Goal: Task Accomplishment & Management: Use online tool/utility

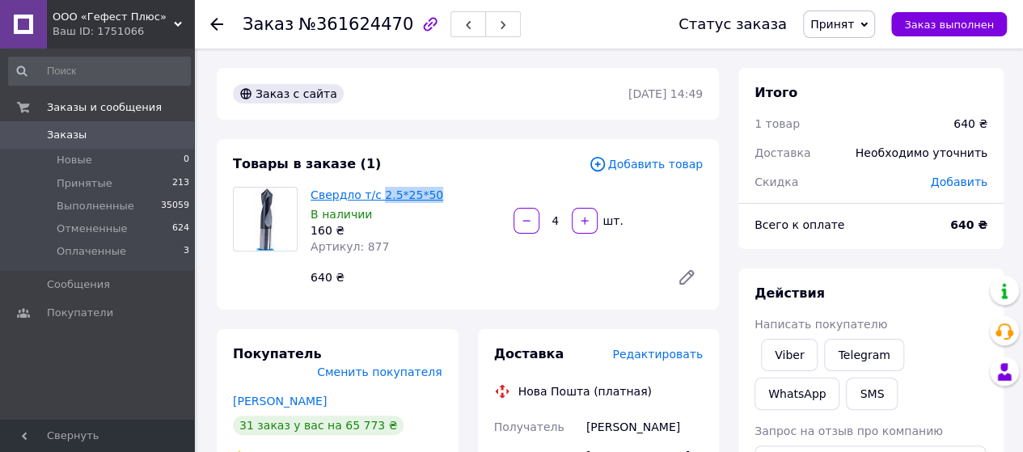
drag, startPoint x: 440, startPoint y: 197, endPoint x: 376, endPoint y: 197, distance: 63.9
click at [376, 197] on span "Свердло т/с 2.5*25*50" at bounding box center [406, 195] width 190 height 16
copy link "2.5*25*50"
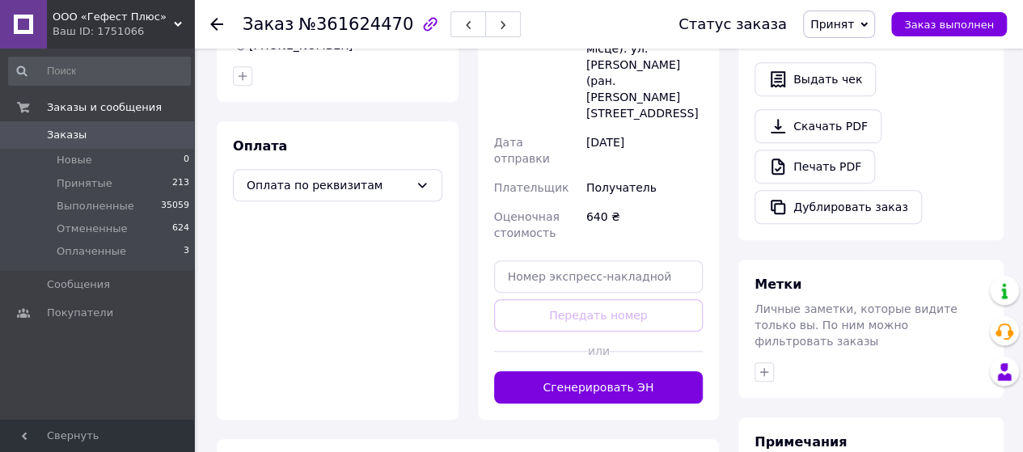
scroll to position [566, 0]
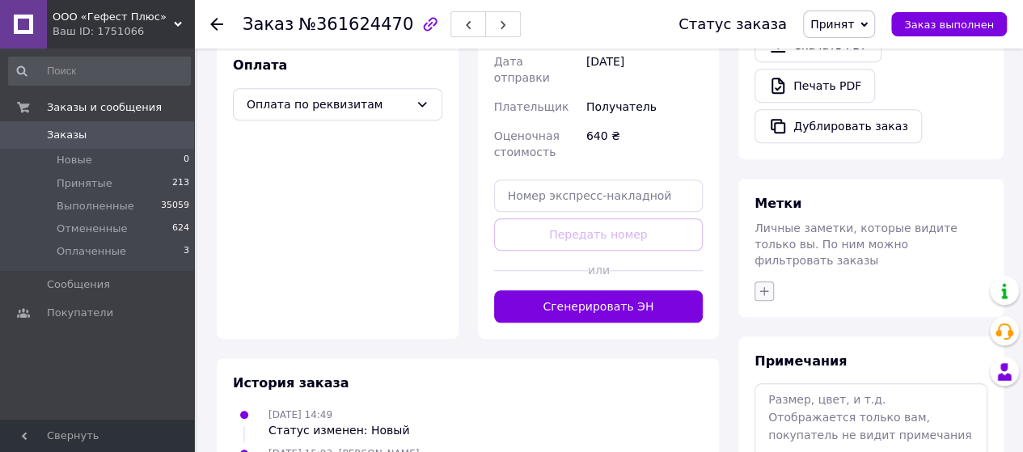
click at [764, 285] on icon "button" at bounding box center [764, 291] width 13 height 13
click at [828, 430] on div "Куркач" at bounding box center [855, 437] width 182 height 15
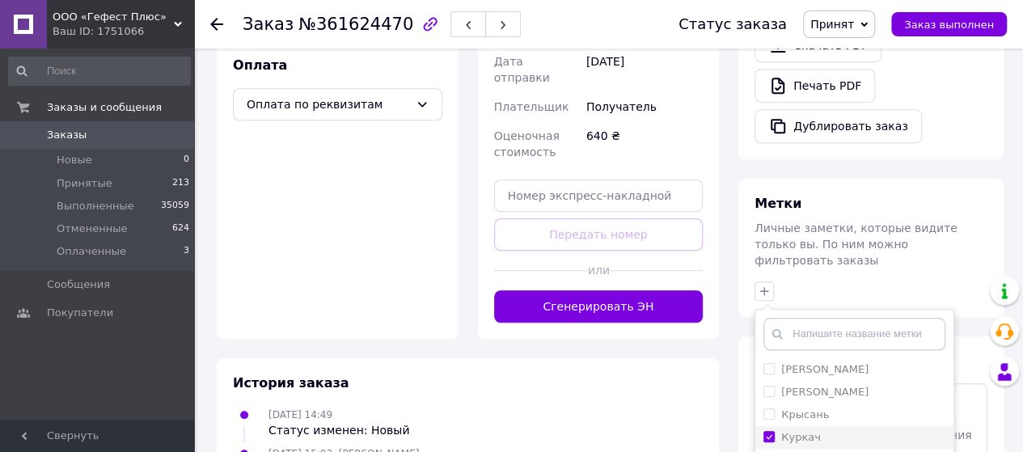
checkbox input "true"
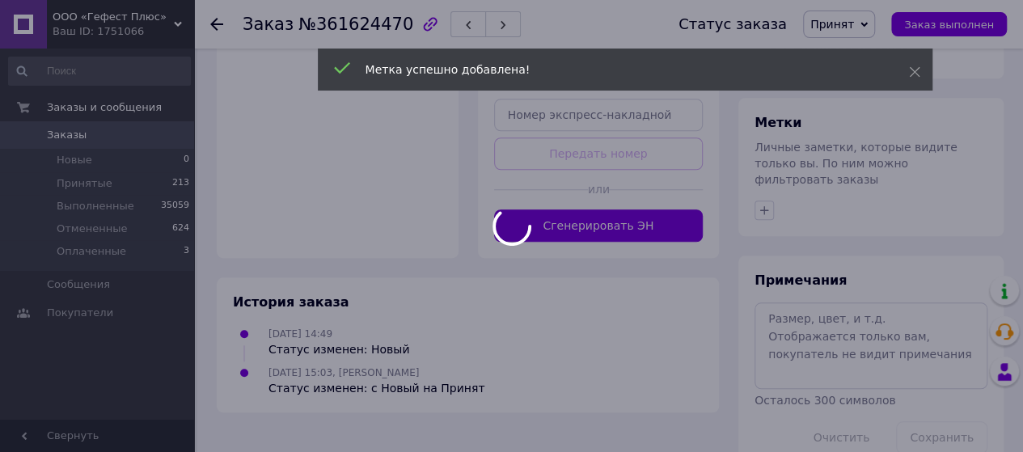
scroll to position [645, 0]
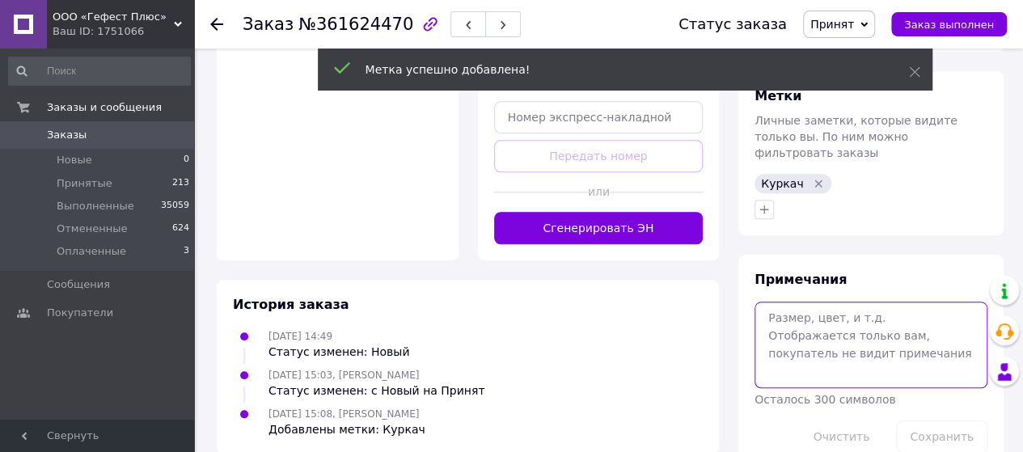
click at [806, 294] on div "Примечания Осталось 300 символов Очистить Сохранить" at bounding box center [871, 362] width 233 height 182
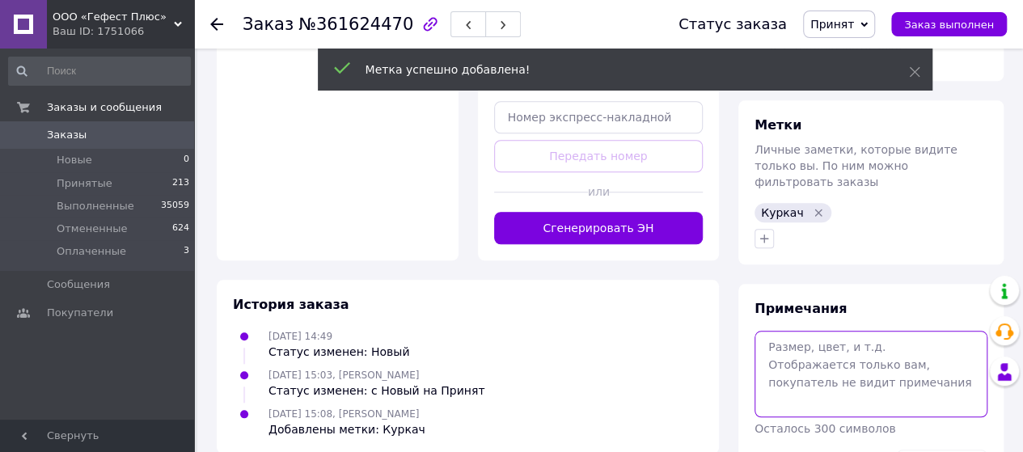
click at [803, 331] on textarea at bounding box center [871, 374] width 233 height 86
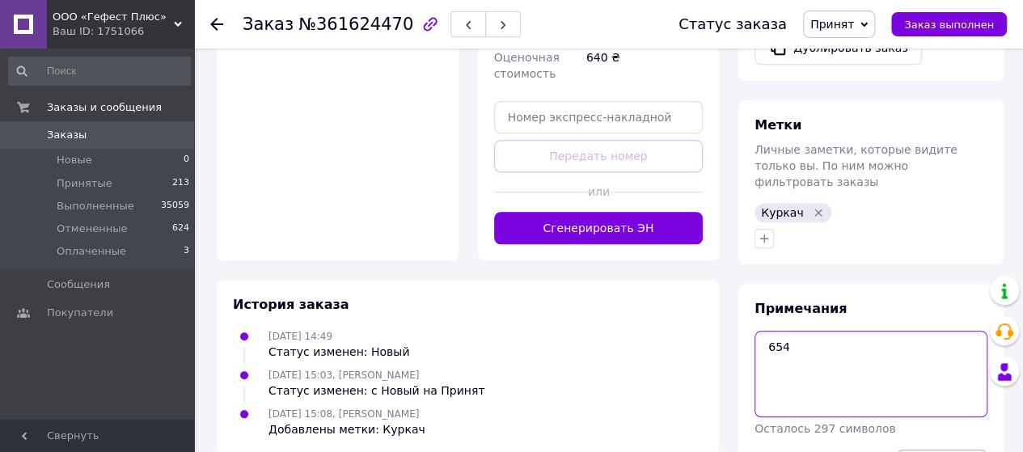
type textarea "654"
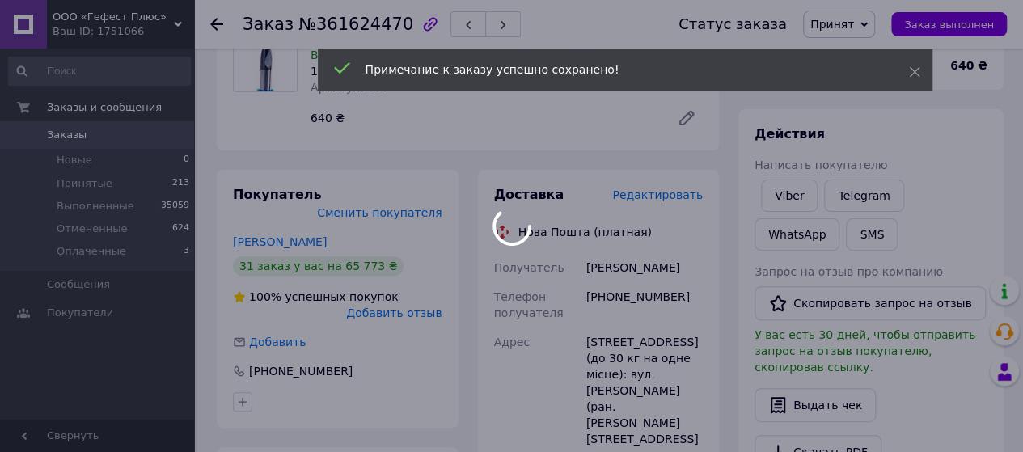
scroll to position [0, 0]
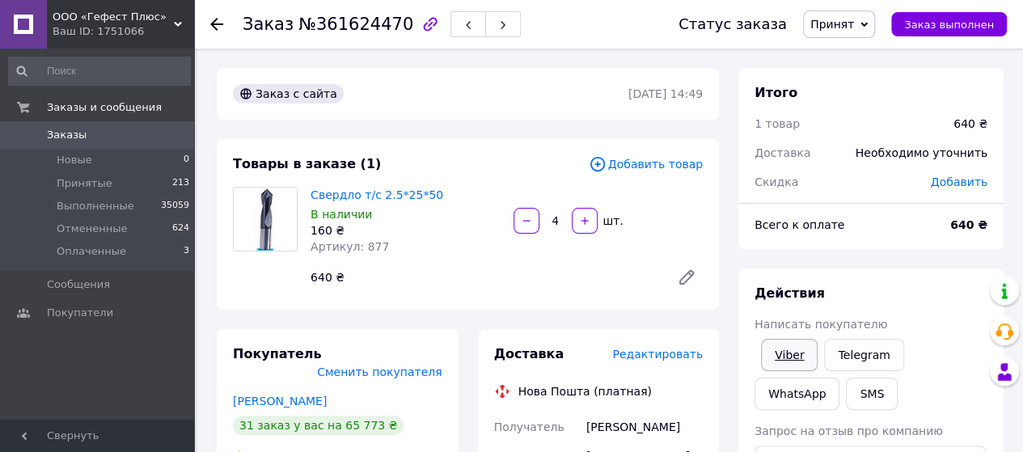
click at [794, 352] on link "Viber" at bounding box center [789, 355] width 57 height 32
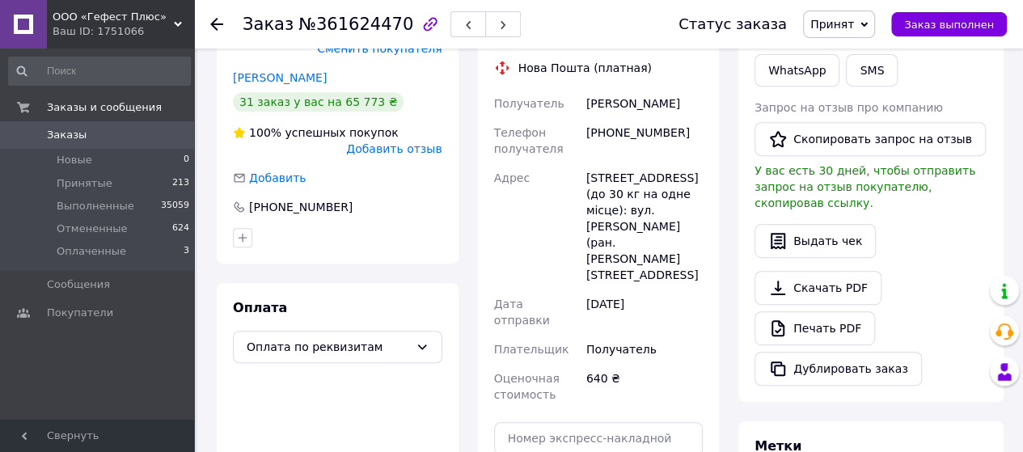
scroll to position [647, 0]
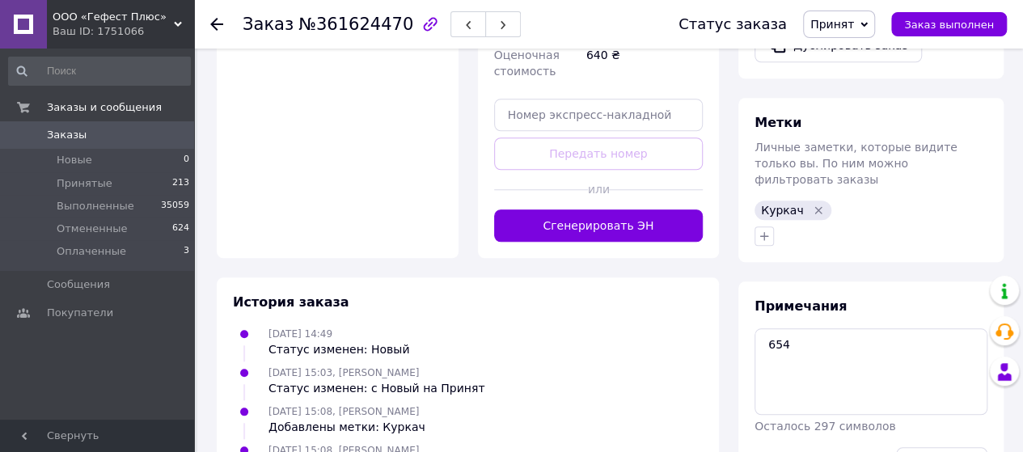
drag, startPoint x: 949, startPoint y: 430, endPoint x: 636, endPoint y: 146, distance: 423.2
